Goal: Check status: Check status

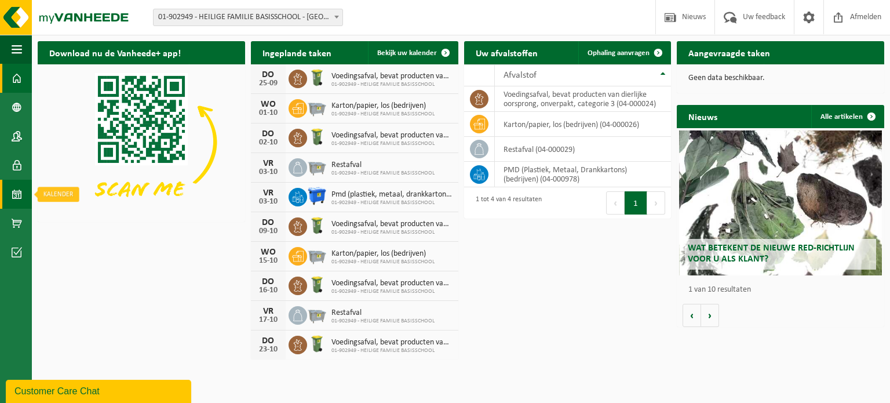
click at [15, 202] on span at bounding box center [17, 194] width 10 height 29
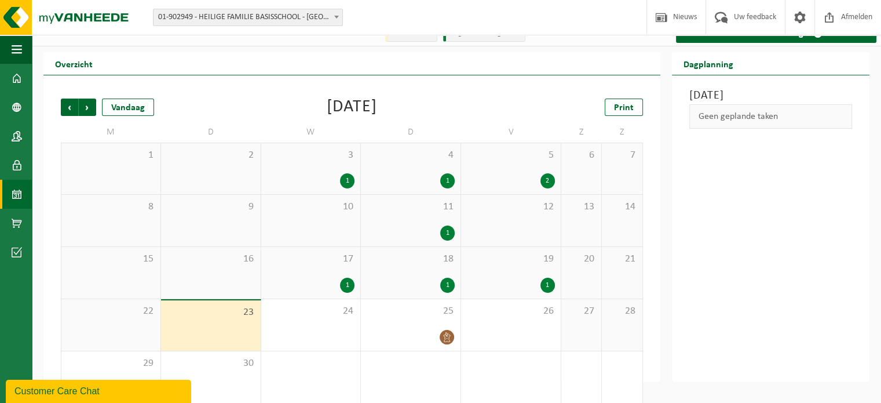
scroll to position [27, 0]
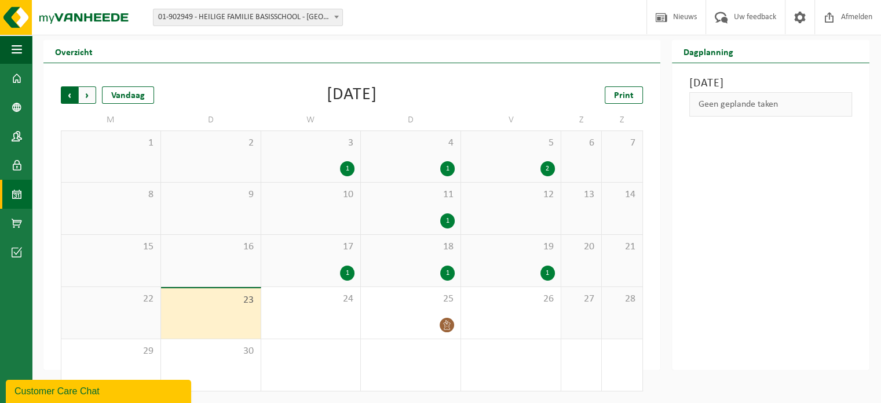
click at [85, 94] on span "Volgende" at bounding box center [87, 94] width 17 height 17
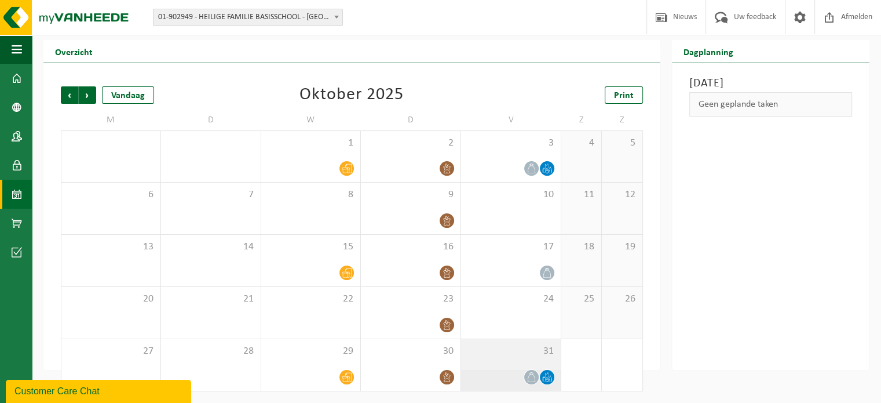
click at [545, 378] on icon at bounding box center [547, 377] width 10 height 10
